Goal: Task Accomplishment & Management: Manage account settings

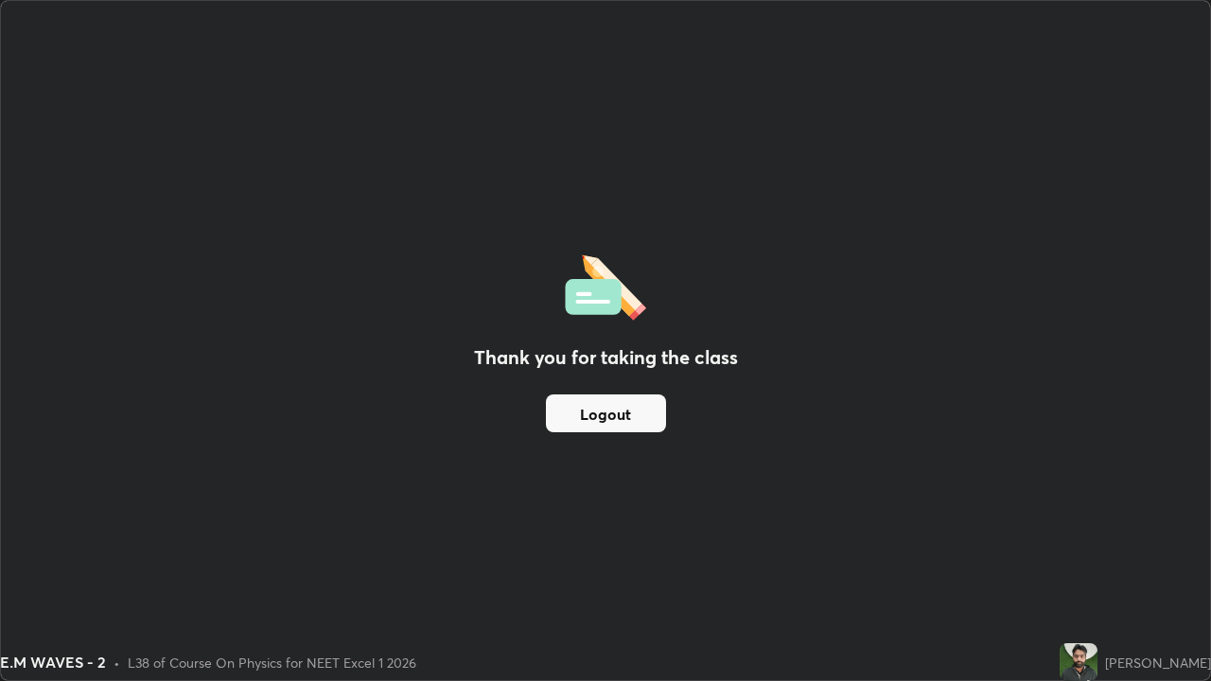
scroll to position [681, 1211]
click at [590, 416] on button "Logout" at bounding box center [606, 414] width 120 height 38
click at [597, 430] on button "Logout" at bounding box center [606, 414] width 120 height 38
click at [602, 423] on button "Logout" at bounding box center [606, 414] width 120 height 38
click at [593, 412] on button "Logout" at bounding box center [606, 414] width 120 height 38
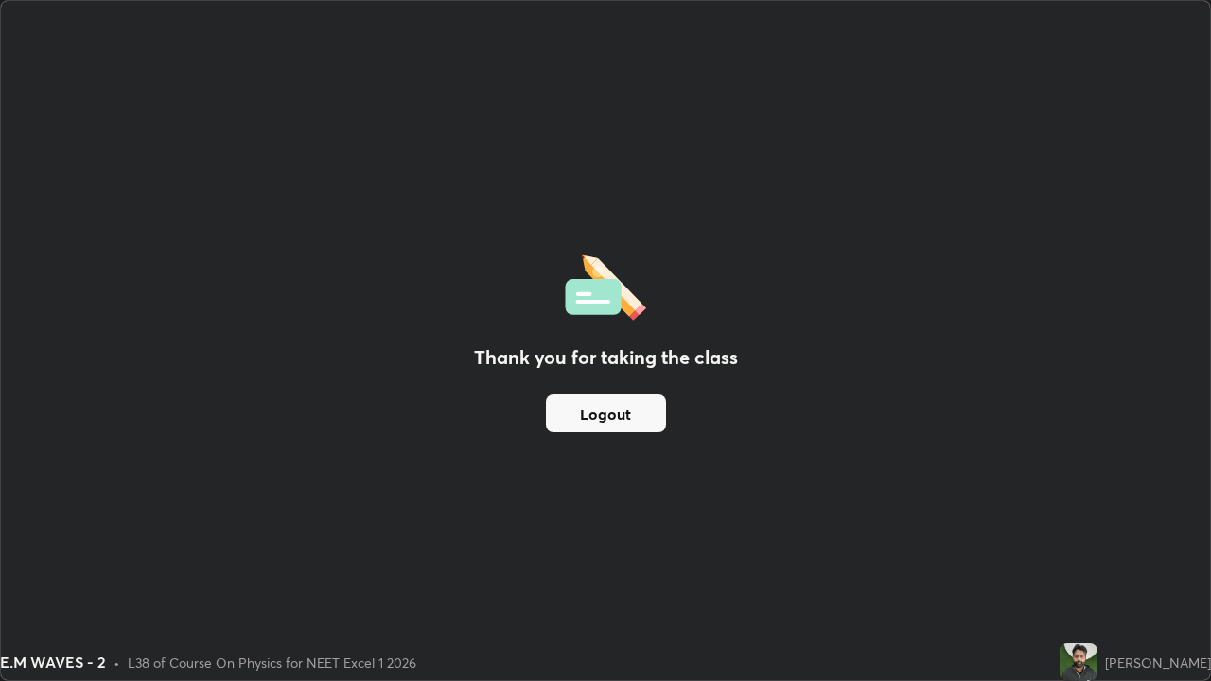
click at [581, 404] on button "Logout" at bounding box center [606, 414] width 120 height 38
click at [628, 422] on button "Logout" at bounding box center [606, 414] width 120 height 38
click at [629, 417] on button "Logout" at bounding box center [606, 414] width 120 height 38
click at [579, 402] on button "Logout" at bounding box center [606, 414] width 120 height 38
click at [869, 319] on div "Thank you for taking the class Logout" at bounding box center [605, 340] width 1209 height 679
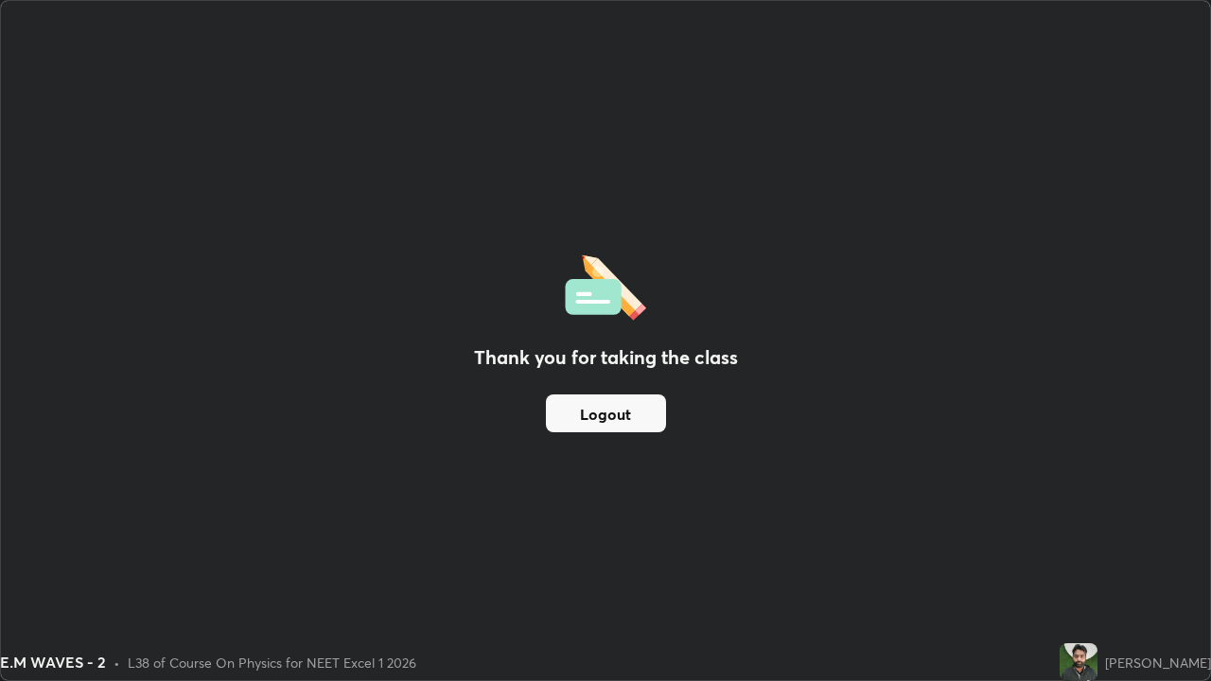
click at [767, 331] on div "Thank you for taking the class Logout" at bounding box center [605, 340] width 1209 height 679
click at [773, 378] on div "Thank you for taking the class Logout" at bounding box center [605, 340] width 1209 height 679
click at [644, 423] on button "Logout" at bounding box center [606, 414] width 120 height 38
click at [165, 418] on div "Thank you for taking the class Logout" at bounding box center [605, 340] width 1209 height 679
click at [12, 354] on div "Thank you for taking the class Logout" at bounding box center [605, 340] width 1209 height 679
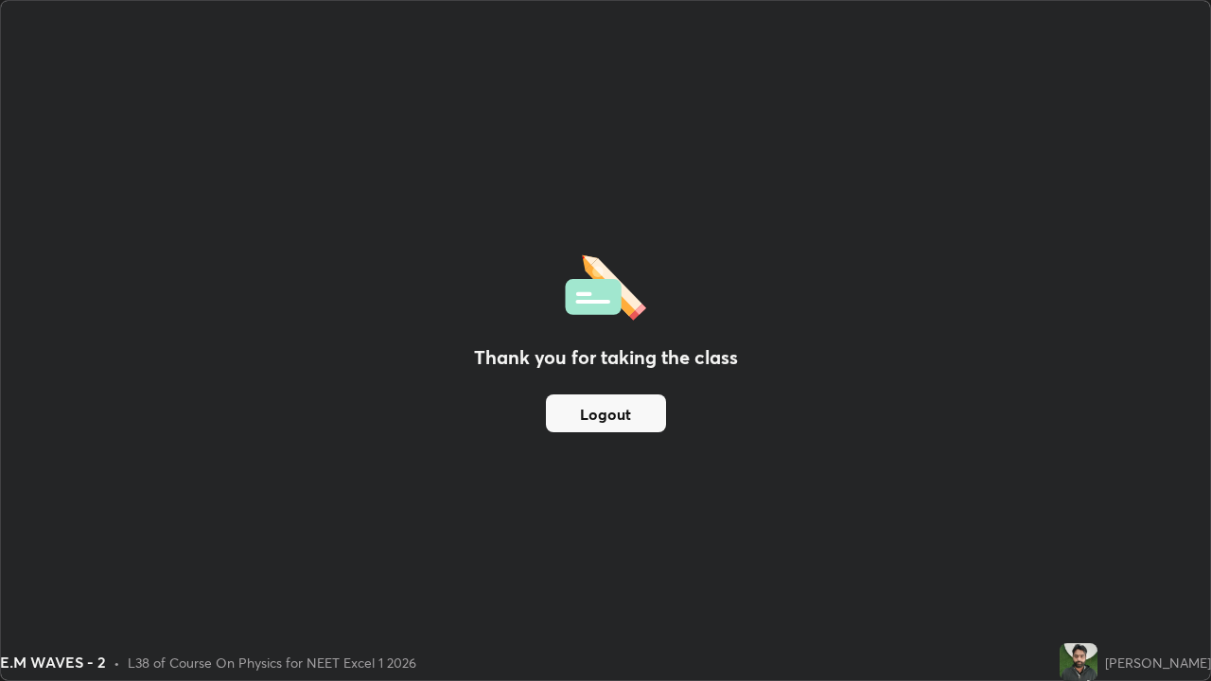
click at [743, 403] on div "Thank you for taking the class Logout" at bounding box center [605, 340] width 1209 height 679
click at [740, 393] on div "Thank you for taking the class Logout" at bounding box center [605, 340] width 1209 height 679
click at [594, 425] on button "Logout" at bounding box center [606, 414] width 120 height 38
click at [579, 418] on button "Logout" at bounding box center [606, 414] width 120 height 38
click at [579, 420] on button "Logout" at bounding box center [606, 414] width 120 height 38
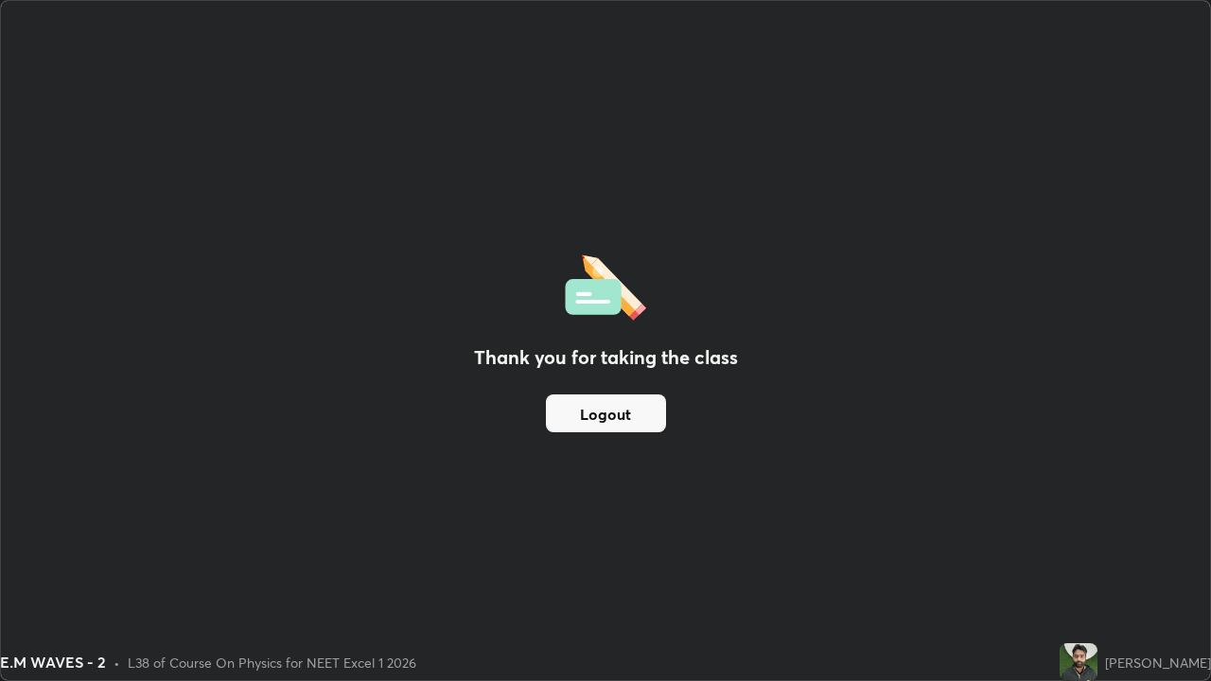
click at [581, 415] on button "Logout" at bounding box center [606, 414] width 120 height 38
click at [578, 411] on button "Logout" at bounding box center [606, 414] width 120 height 38
click at [567, 405] on button "Logout" at bounding box center [606, 414] width 120 height 38
click at [563, 409] on button "Logout" at bounding box center [606, 414] width 120 height 38
click at [579, 413] on button "Logout" at bounding box center [606, 414] width 120 height 38
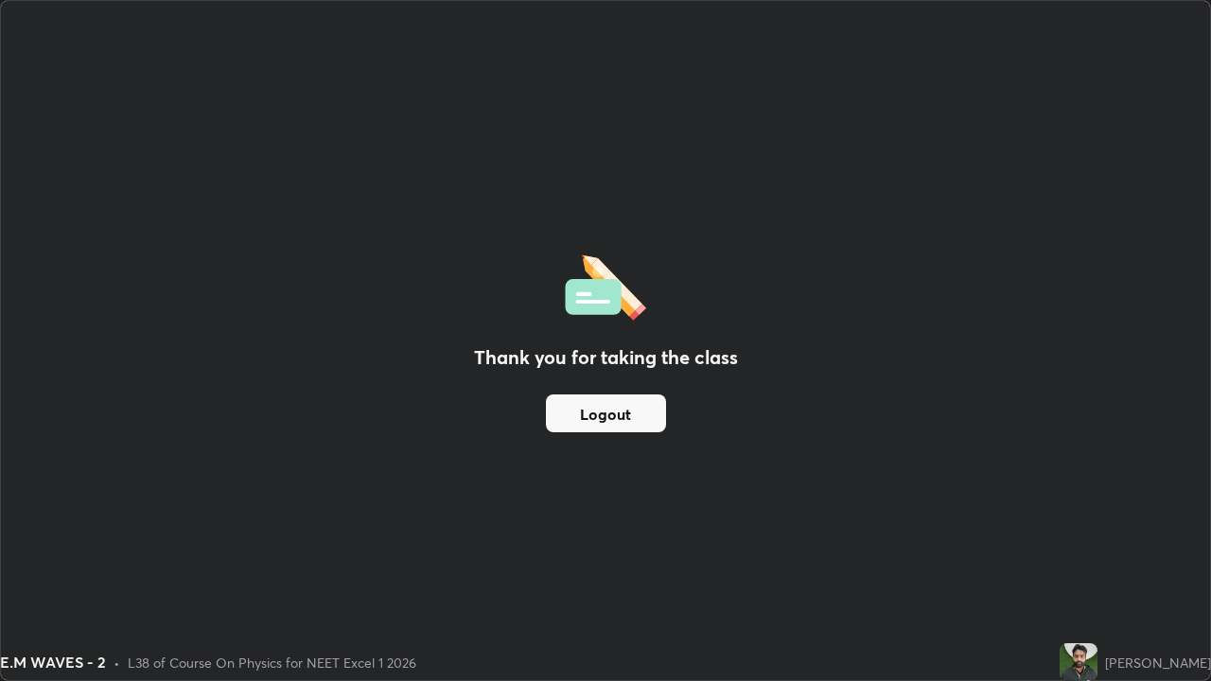
click at [567, 411] on button "Logout" at bounding box center [606, 414] width 120 height 38
click at [593, 417] on button "Logout" at bounding box center [606, 414] width 120 height 38
click at [642, 405] on button "Logout" at bounding box center [606, 414] width 120 height 38
